Goal: Task Accomplishment & Management: Manage account settings

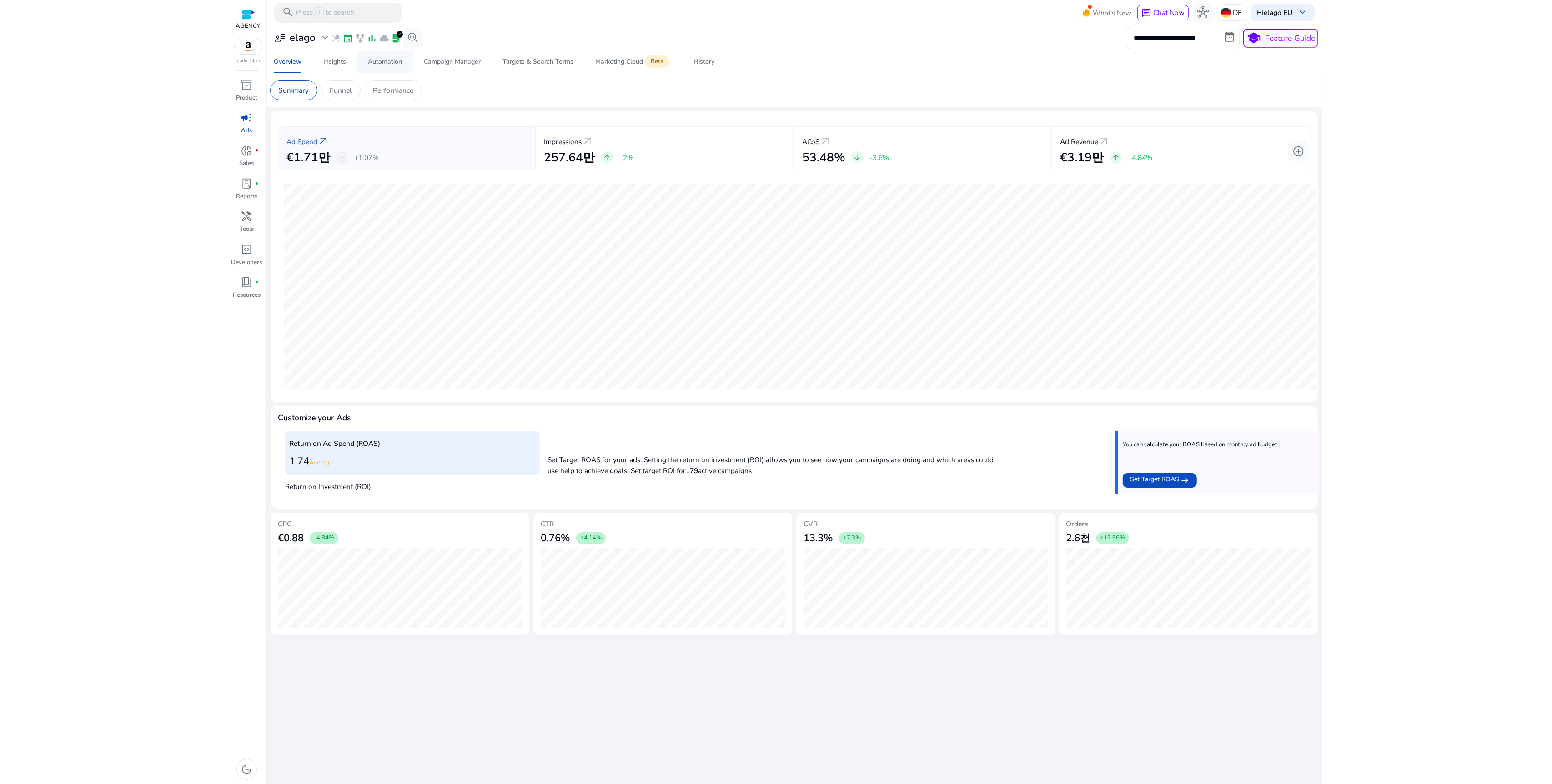
click at [381, 62] on div "Automation" at bounding box center [385, 61] width 34 height 7
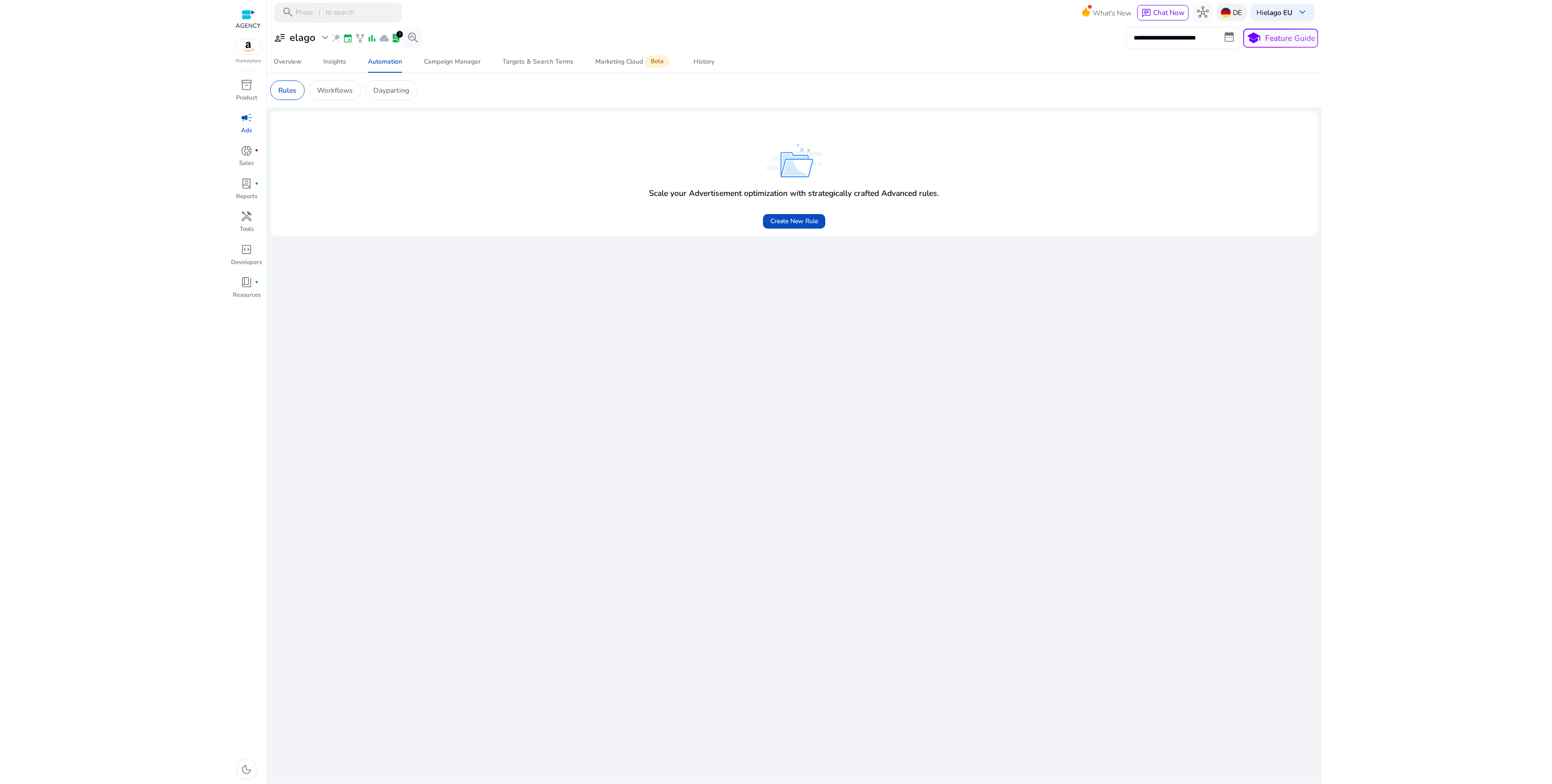
click at [1221, 13] on img at bounding box center [1226, 13] width 10 height 10
click at [1249, 102] on p "[GEOGRAPHIC_DATA]" at bounding box center [1274, 104] width 72 height 11
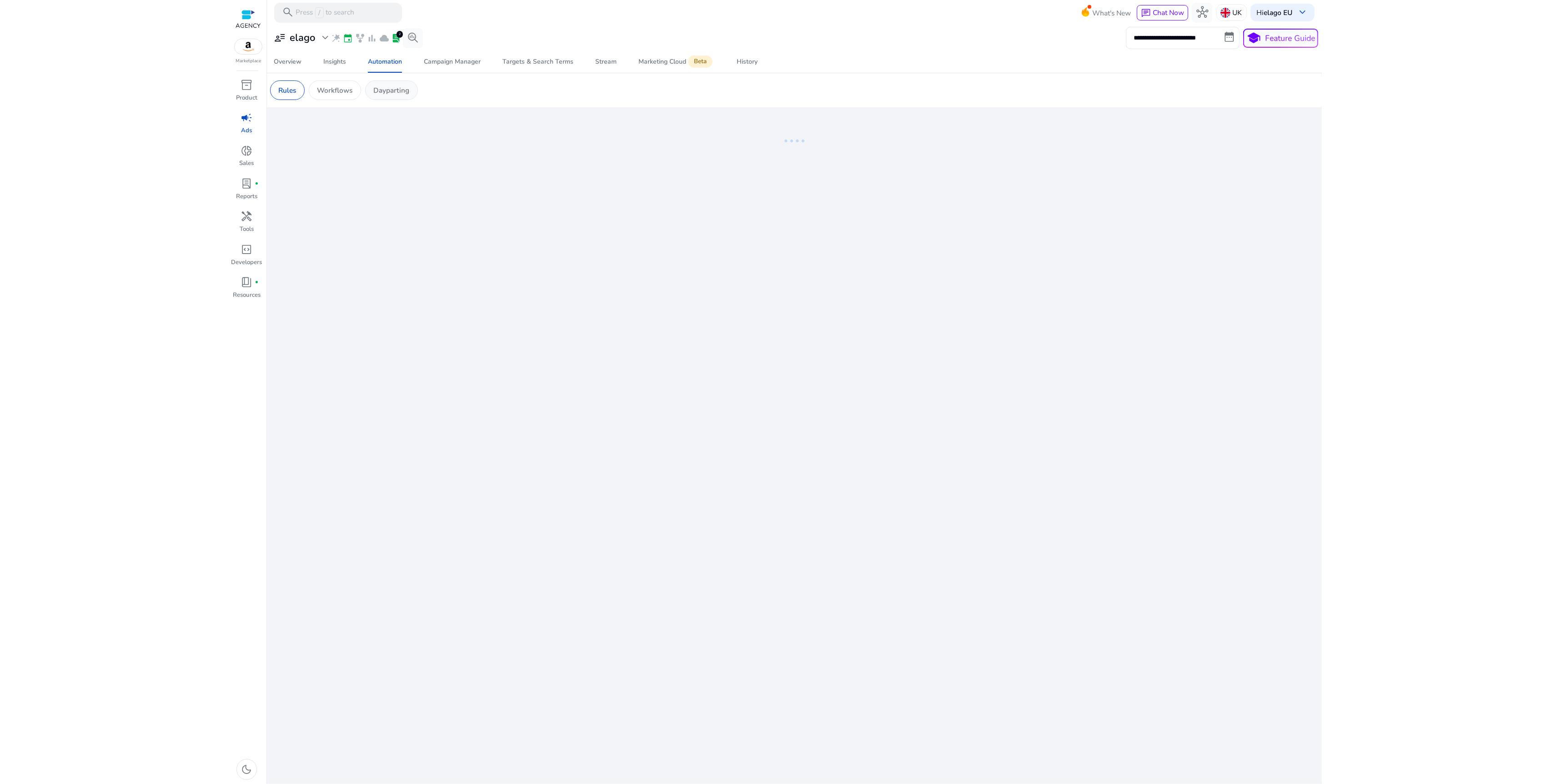
click at [397, 90] on p "Dayparting" at bounding box center [392, 90] width 36 height 10
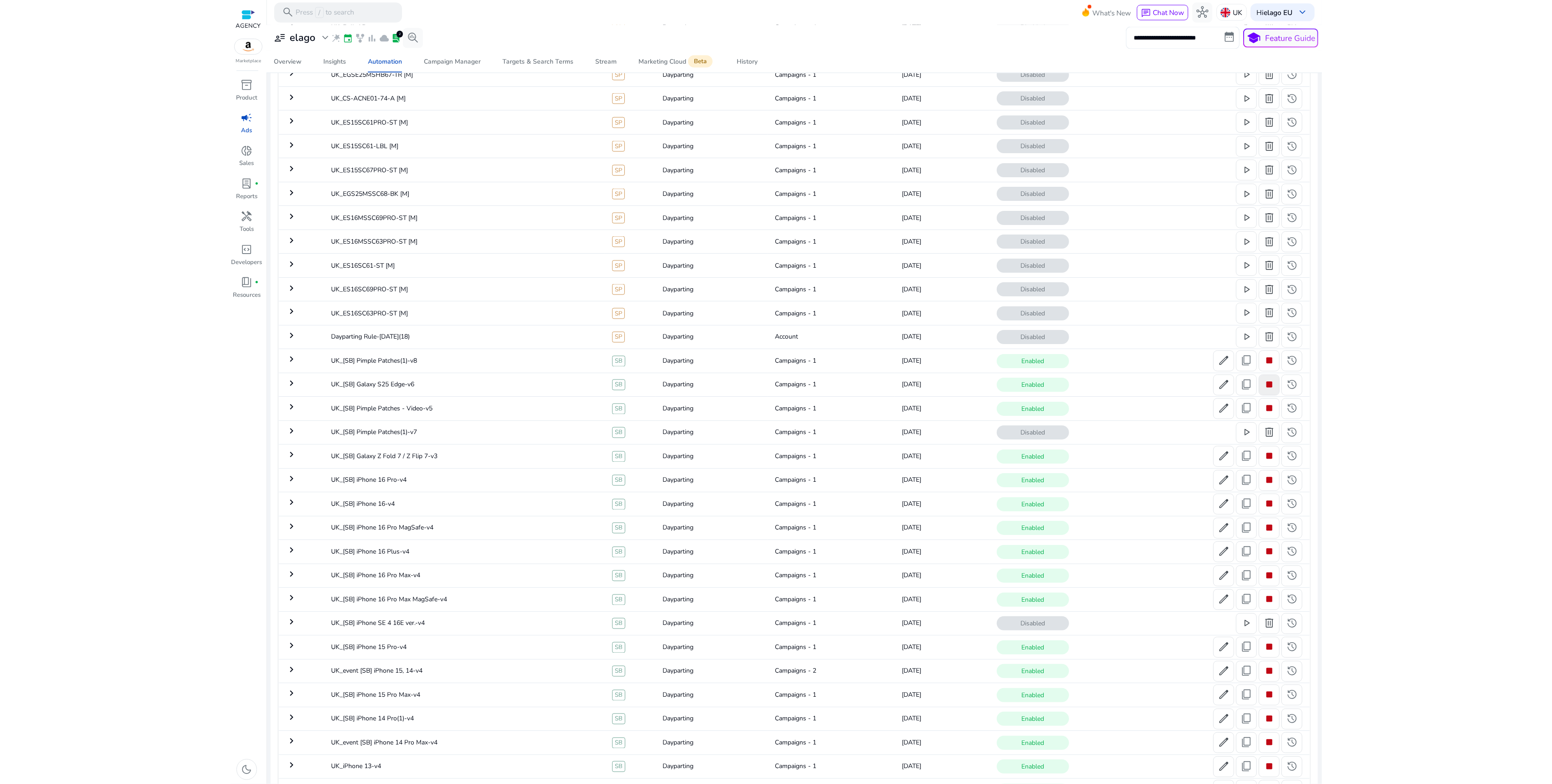
click at [1266, 391] on span "stop" at bounding box center [1269, 385] width 12 height 12
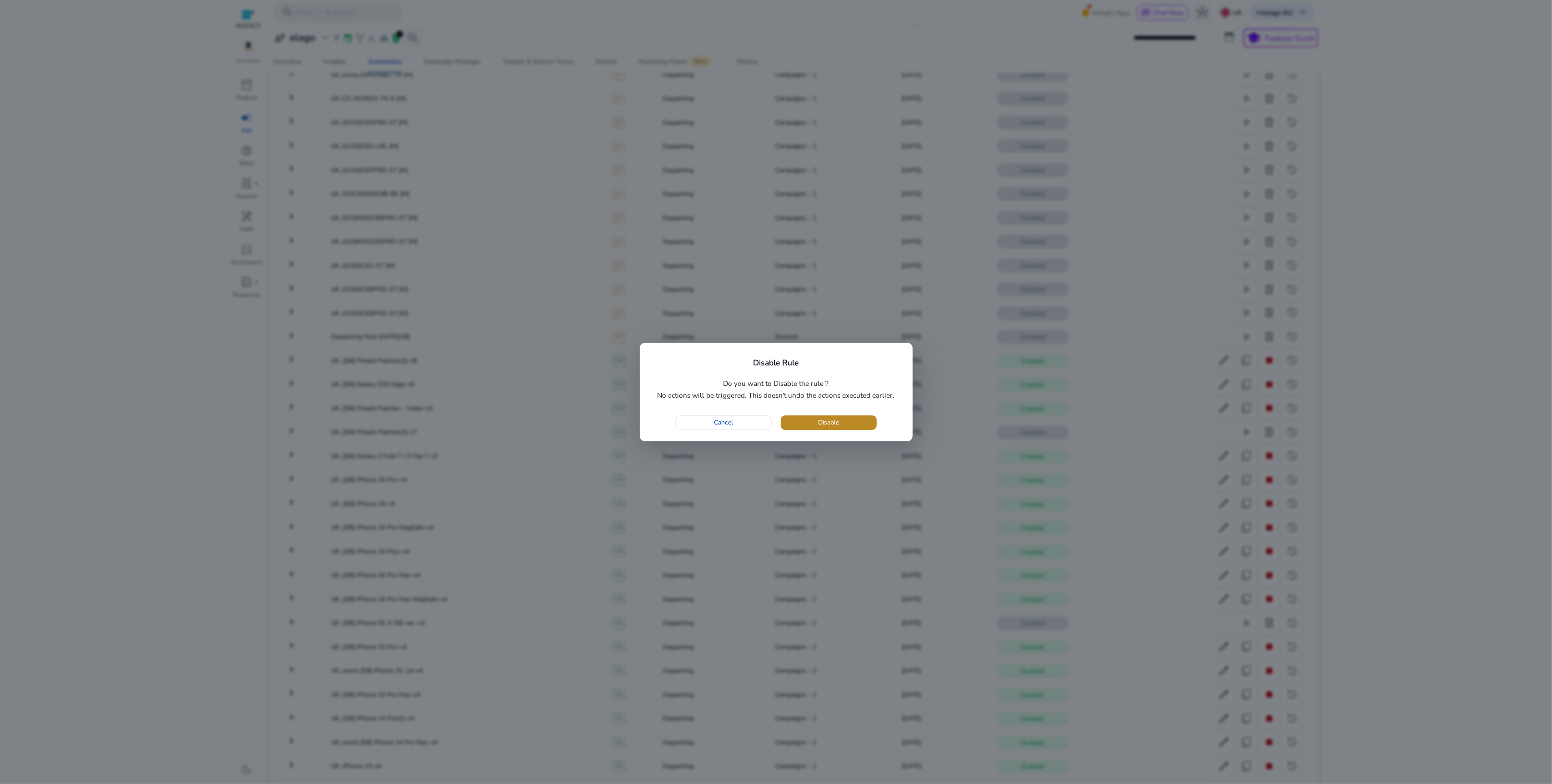
click at [827, 422] on span "Disable" at bounding box center [828, 423] width 21 height 10
